Goal: Submit feedback/report problem: Submit feedback/report problem

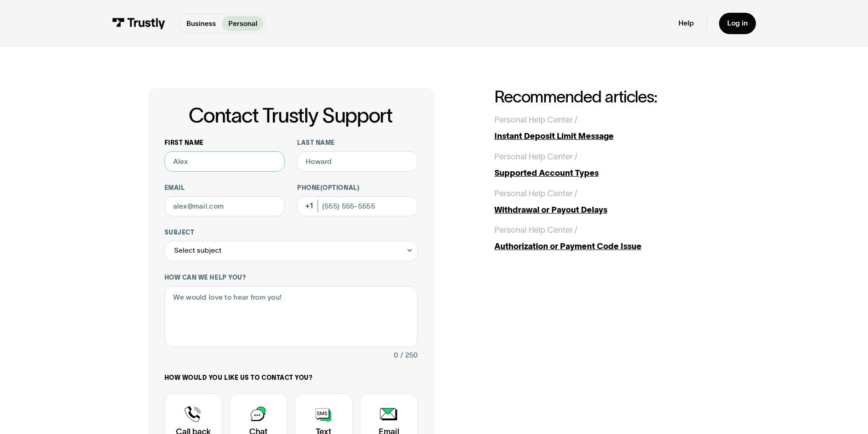
click at [208, 160] on input "First name" at bounding box center [225, 161] width 121 height 21
type input "[PERSON_NAME]"
type input "[EMAIL_ADDRESS][DOMAIN_NAME]"
type input "[PHONE_NUMBER]"
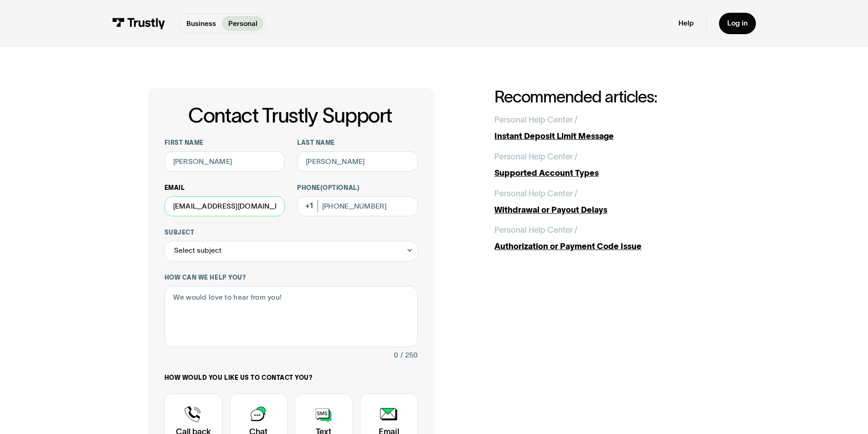
click at [278, 208] on input "[EMAIL_ADDRESS][DOMAIN_NAME]" at bounding box center [225, 206] width 121 height 21
type input "d"
type input "[EMAIL_ADDRESS][DOMAIN_NAME]"
click at [360, 209] on input "[PHONE_NUMBER]" at bounding box center [357, 206] width 121 height 21
click at [377, 212] on input "[PHONE_NUMBER]" at bounding box center [357, 206] width 121 height 21
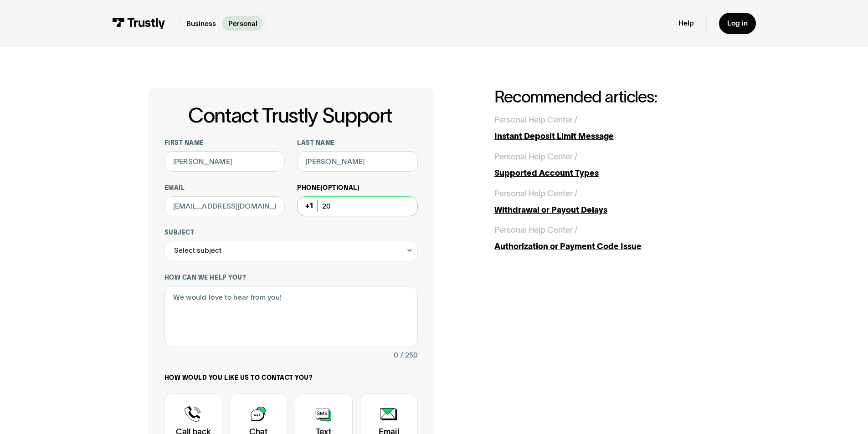
type input "2"
type input "[PHONE_NUMBER]"
click at [291, 252] on div "Select subject" at bounding box center [291, 251] width 253 height 21
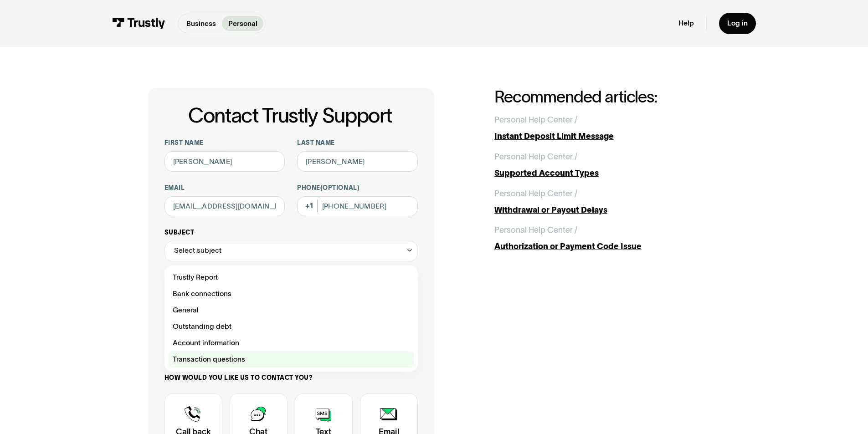
click at [268, 363] on div "Contact Trustly Support" at bounding box center [291, 359] width 245 height 16
type input "**********"
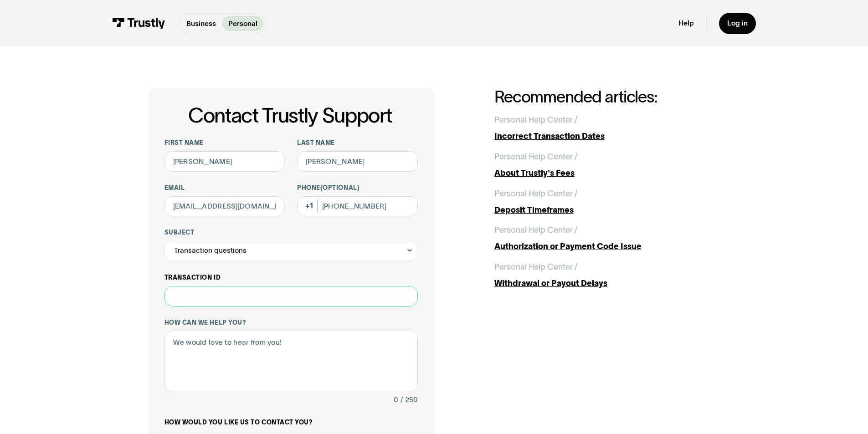
click at [188, 301] on input "Transaction ID" at bounding box center [291, 296] width 253 height 21
type input "**********"
click at [197, 351] on textarea "How can we help you?" at bounding box center [291, 362] width 253 height 62
paste textarea "$197.77"
type textarea "i have never received my refund this is my 2nd request $197.77"
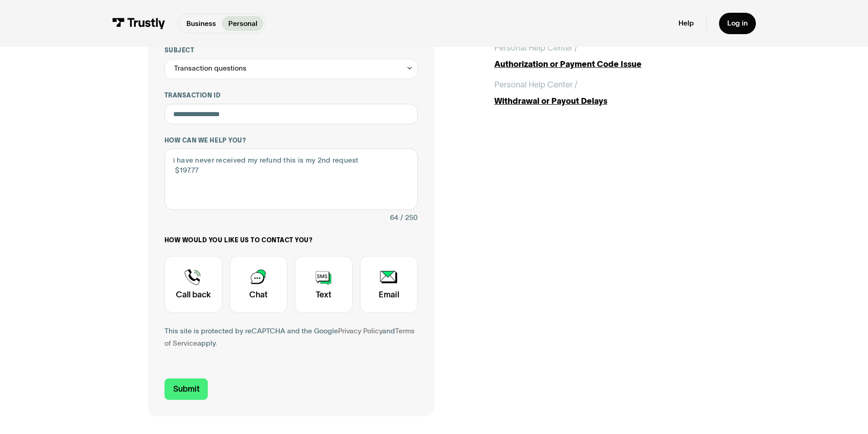
scroll to position [137, 0]
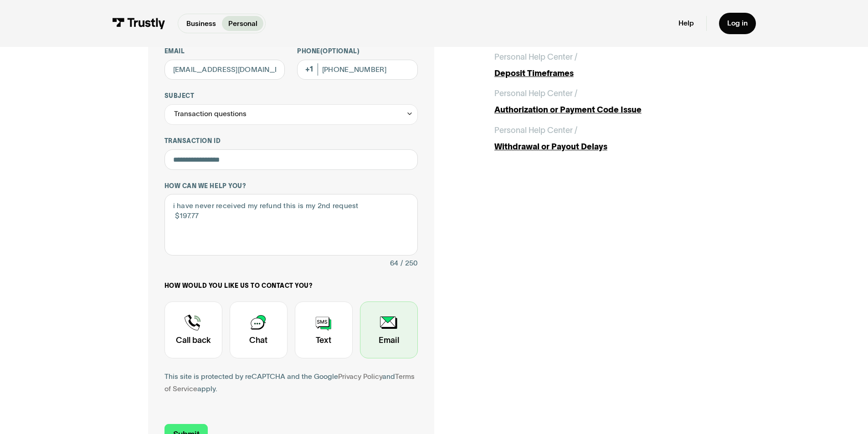
click at [387, 329] on div "Contact Trustly Support" at bounding box center [389, 330] width 58 height 57
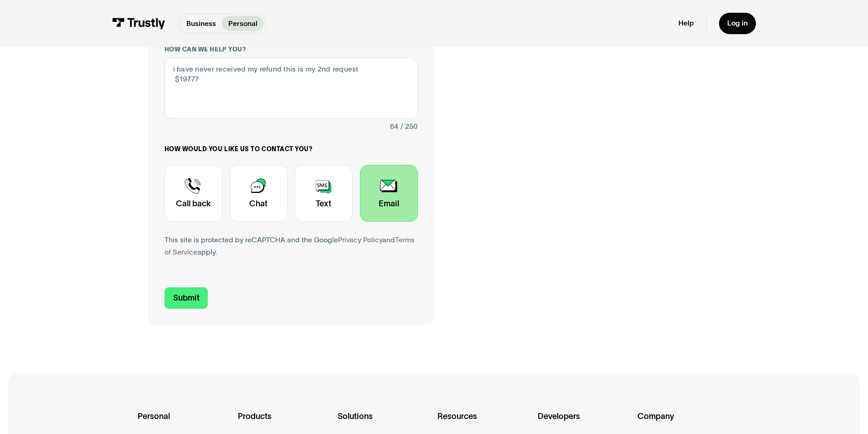
scroll to position [319, 0]
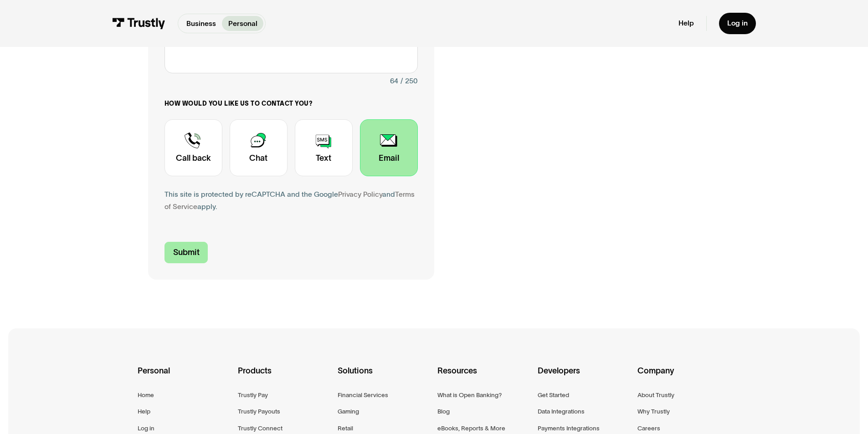
click at [184, 252] on input "Submit" at bounding box center [187, 252] width 44 height 21
type input "[PHONE_NUMBER]"
